Goal: Find specific page/section: Find specific page/section

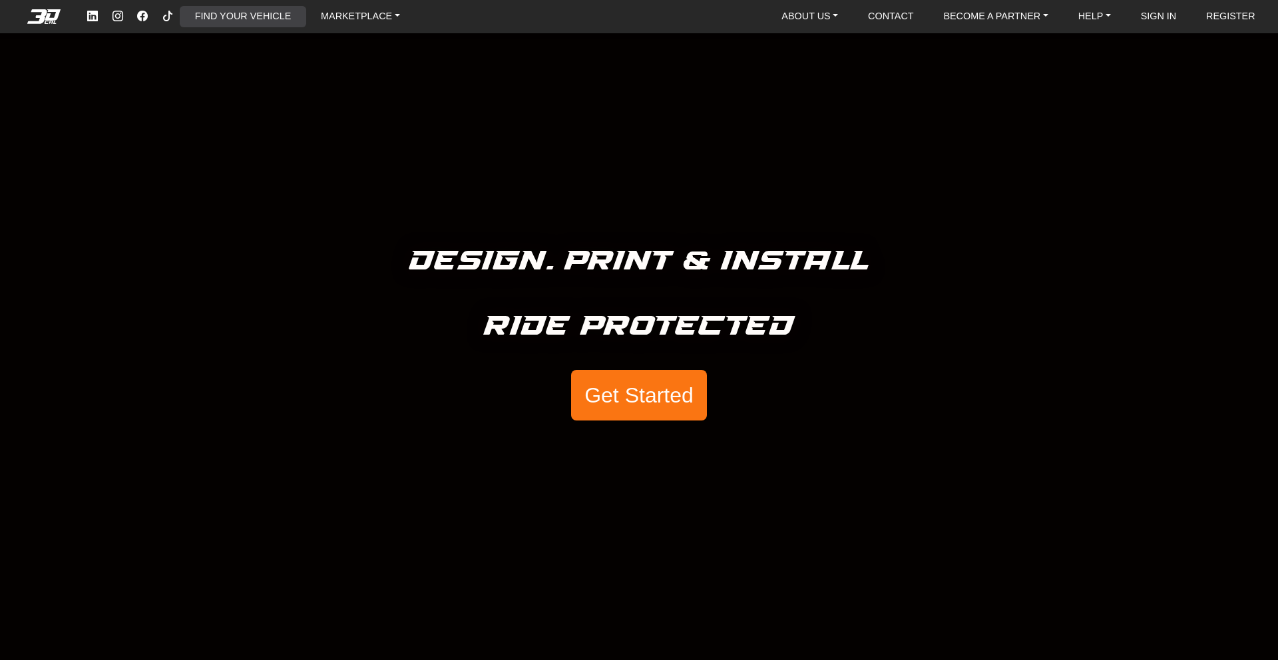
click at [266, 18] on link "FIND YOUR VEHICLE" at bounding box center [243, 16] width 106 height 21
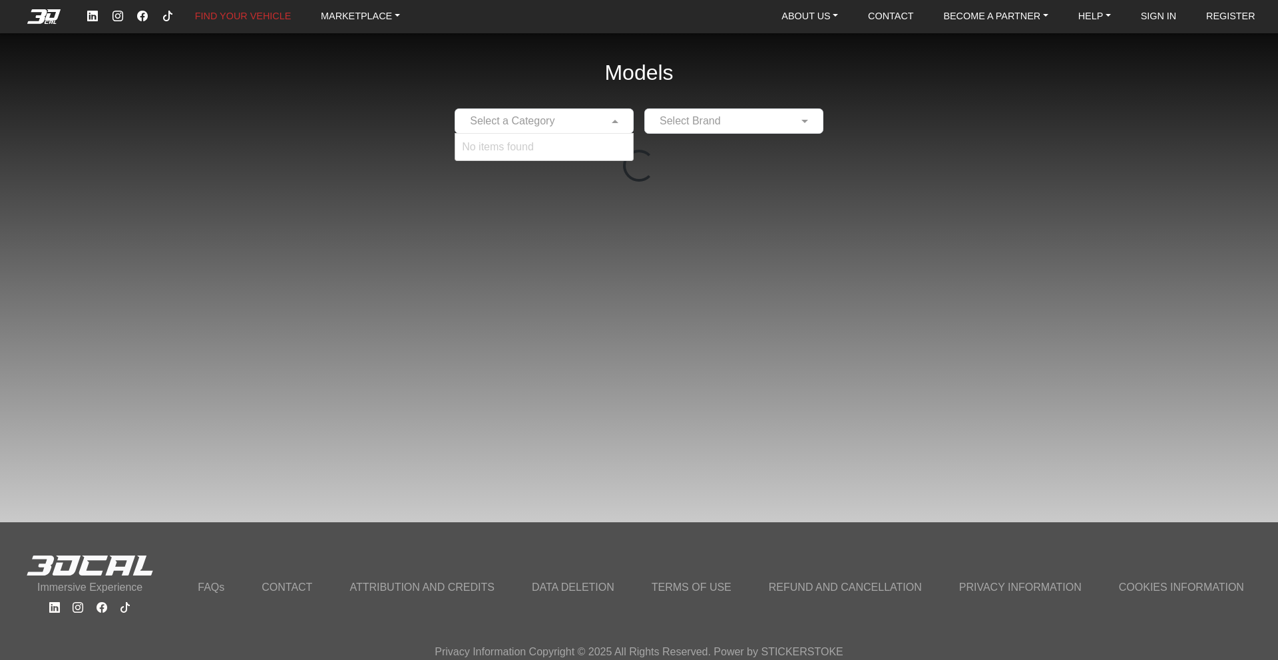
click at [532, 125] on input "text" at bounding box center [531, 121] width 138 height 16
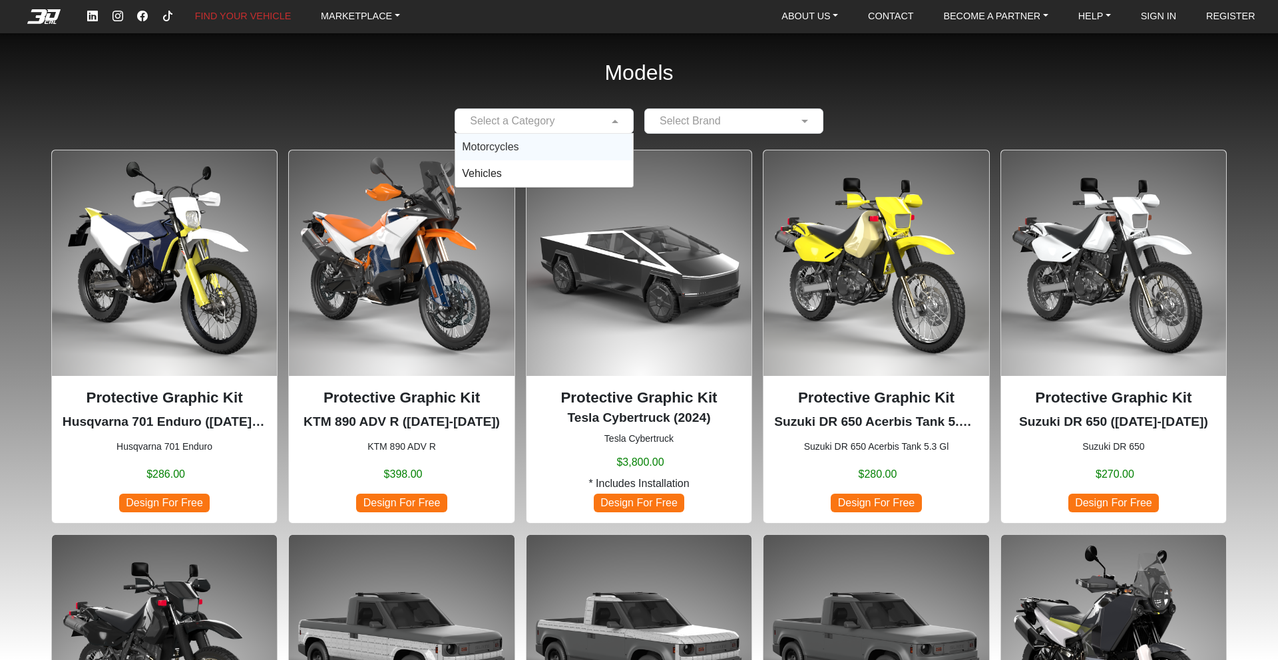
click at [509, 152] on span "Motorcycles" at bounding box center [490, 146] width 57 height 11
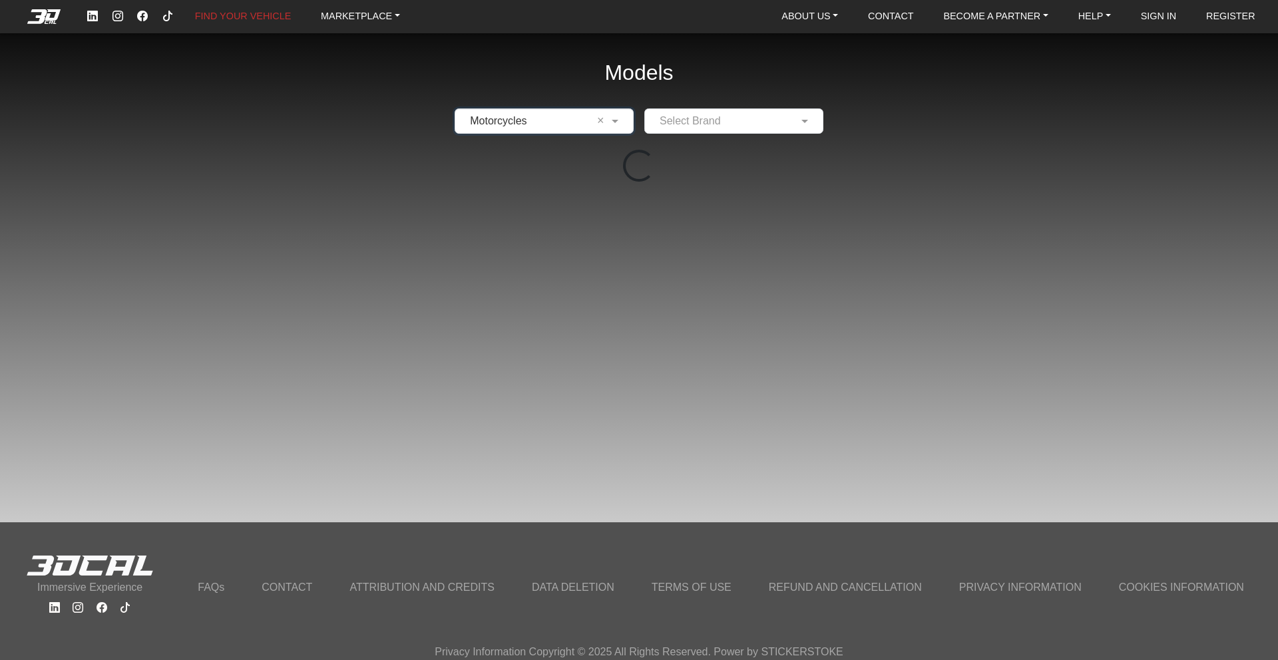
click at [733, 120] on input "text" at bounding box center [720, 121] width 138 height 16
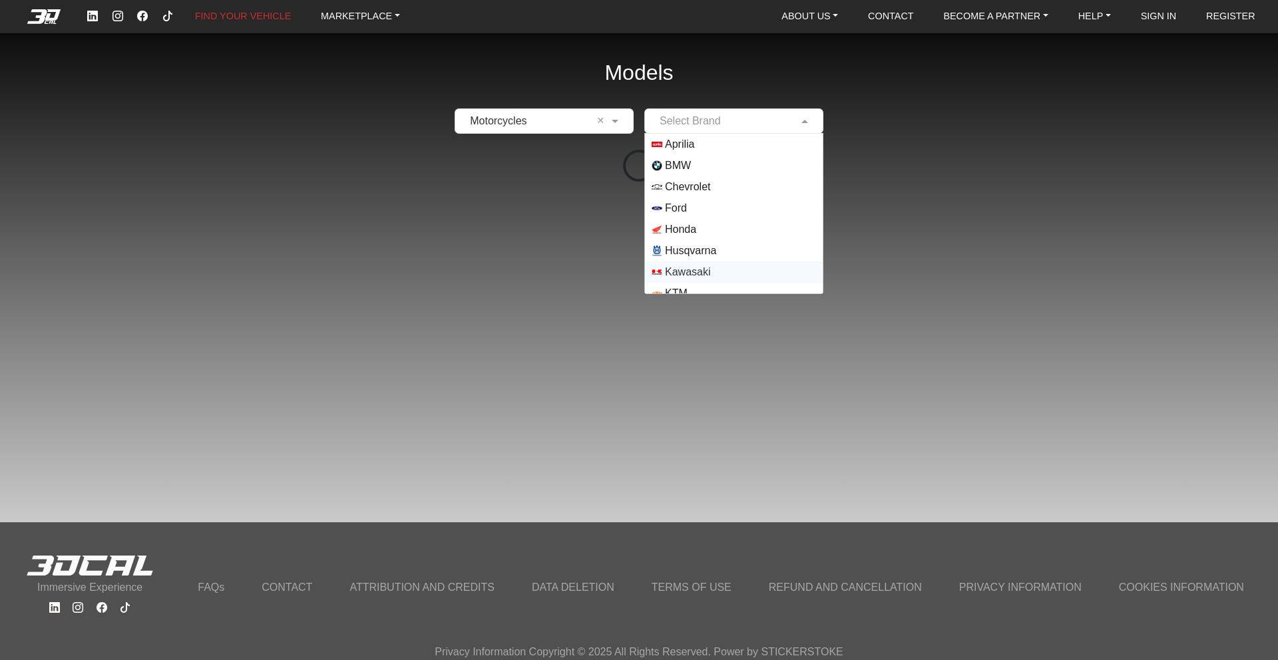
click at [683, 279] on span "Kawasaki" at bounding box center [687, 272] width 45 height 16
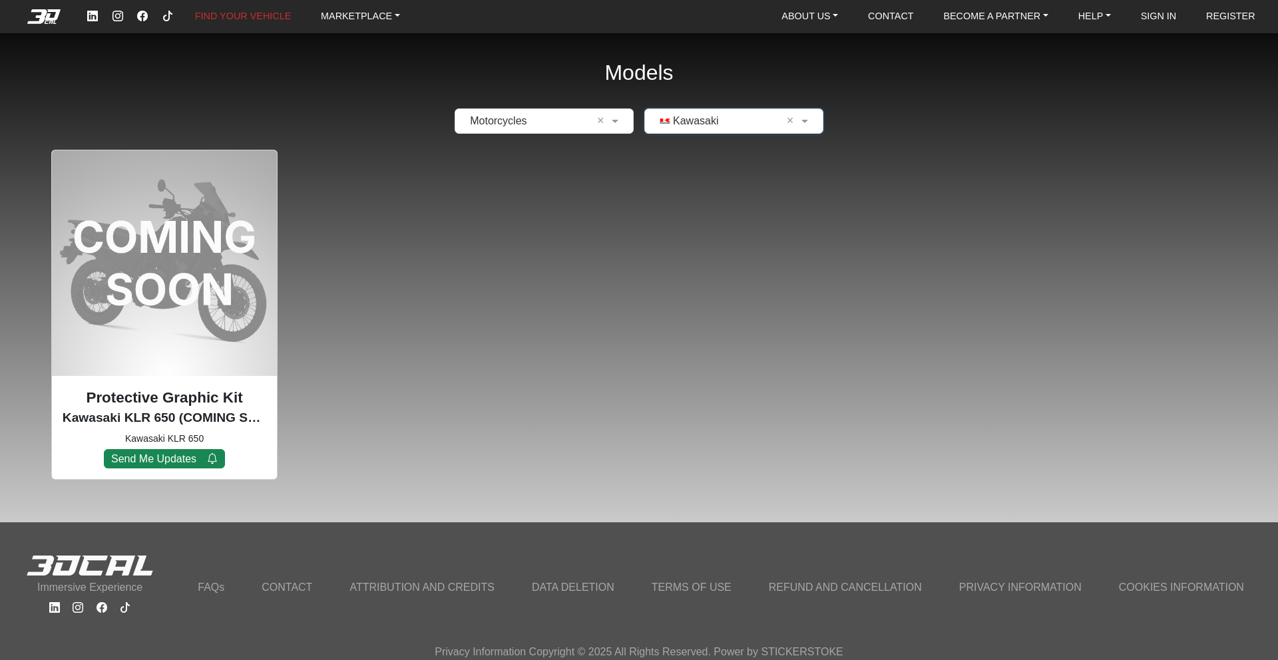
click at [725, 120] on input "text" at bounding box center [720, 121] width 138 height 16
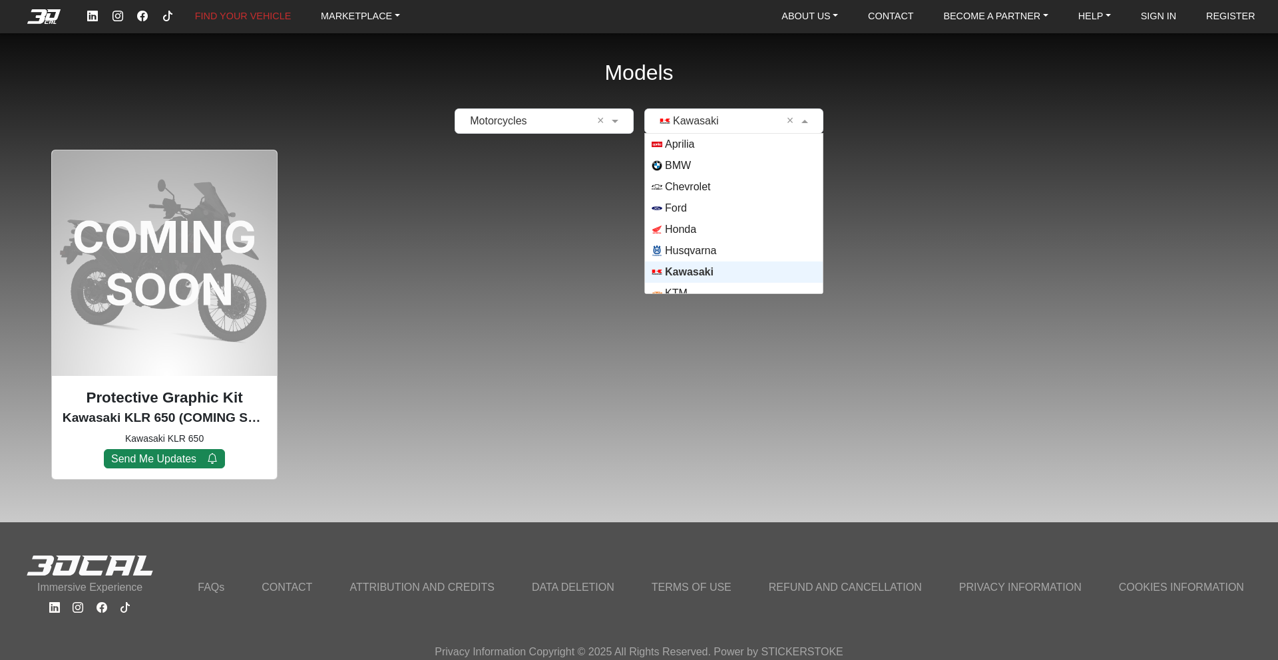
click at [675, 275] on span "Kawasaki" at bounding box center [689, 272] width 49 height 16
click at [685, 122] on input "text" at bounding box center [720, 121] width 138 height 16
click at [673, 205] on span "Ford" at bounding box center [676, 208] width 22 height 16
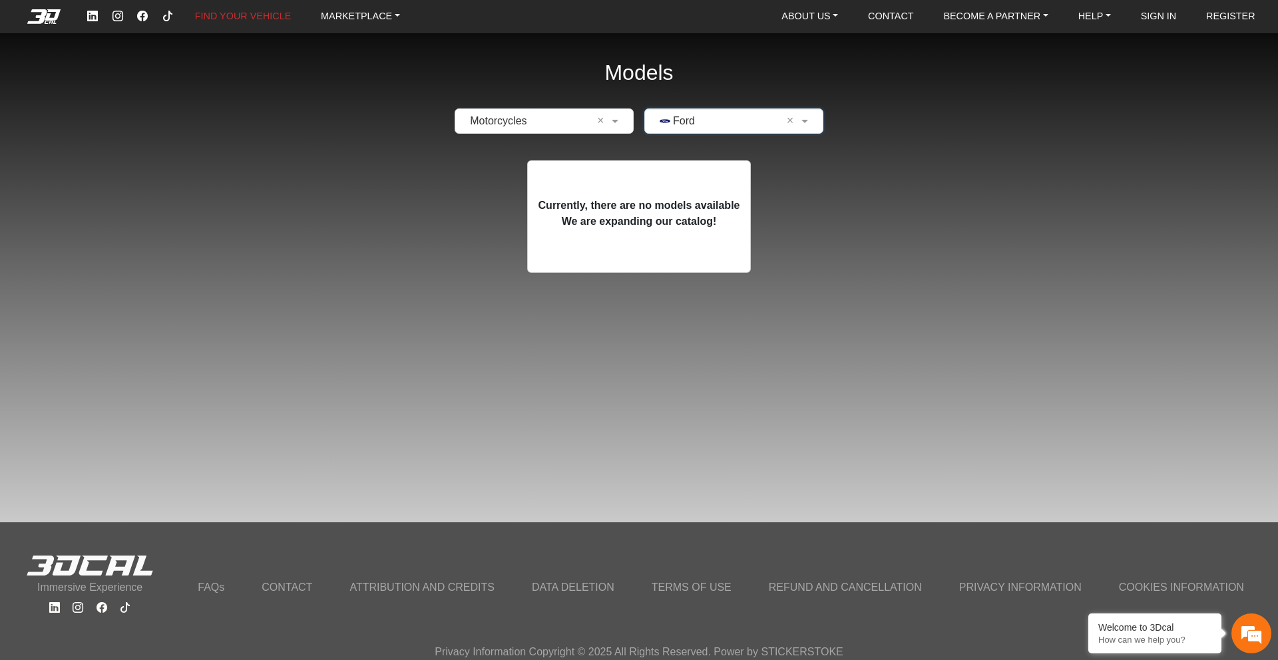
click at [549, 122] on input "text" at bounding box center [531, 121] width 138 height 16
click at [878, 104] on div "Models Select a Category Motorcycles Vehicles × Ford × Currently, there are no …" at bounding box center [639, 147] width 1278 height 294
click at [373, 25] on link "MARKETPLACE" at bounding box center [360, 16] width 90 height 21
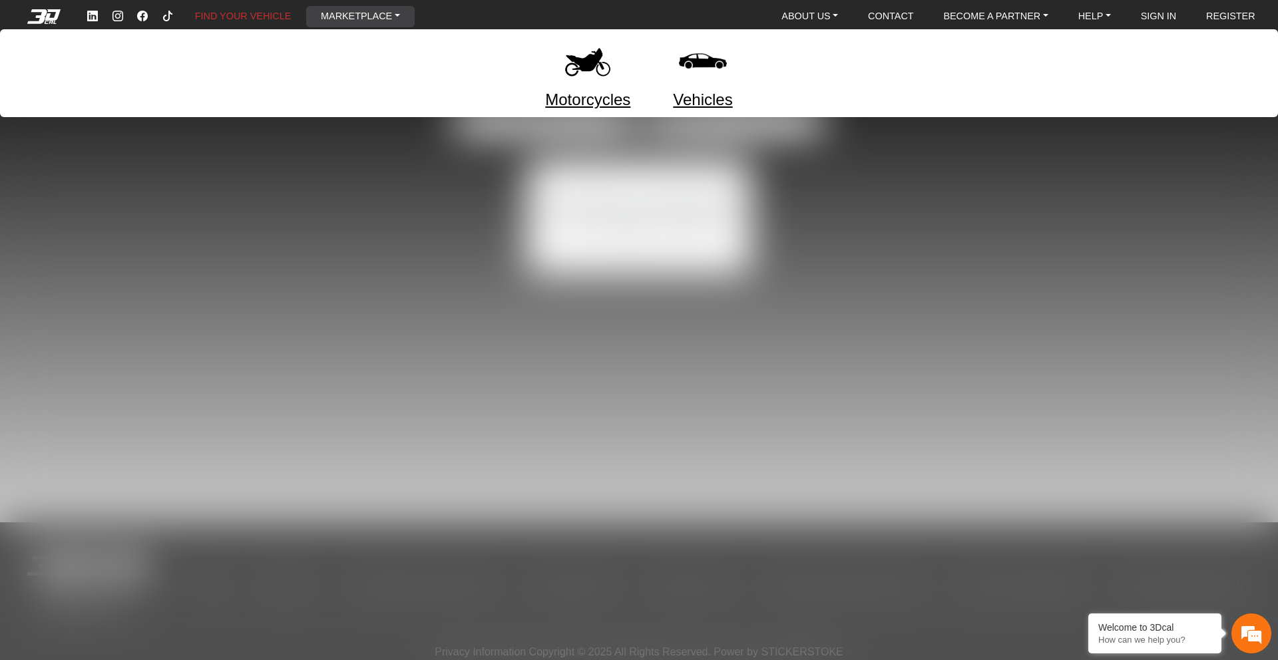
click at [580, 94] on link "Motorcycles" at bounding box center [587, 100] width 85 height 24
